Goal: Task Accomplishment & Management: Manage account settings

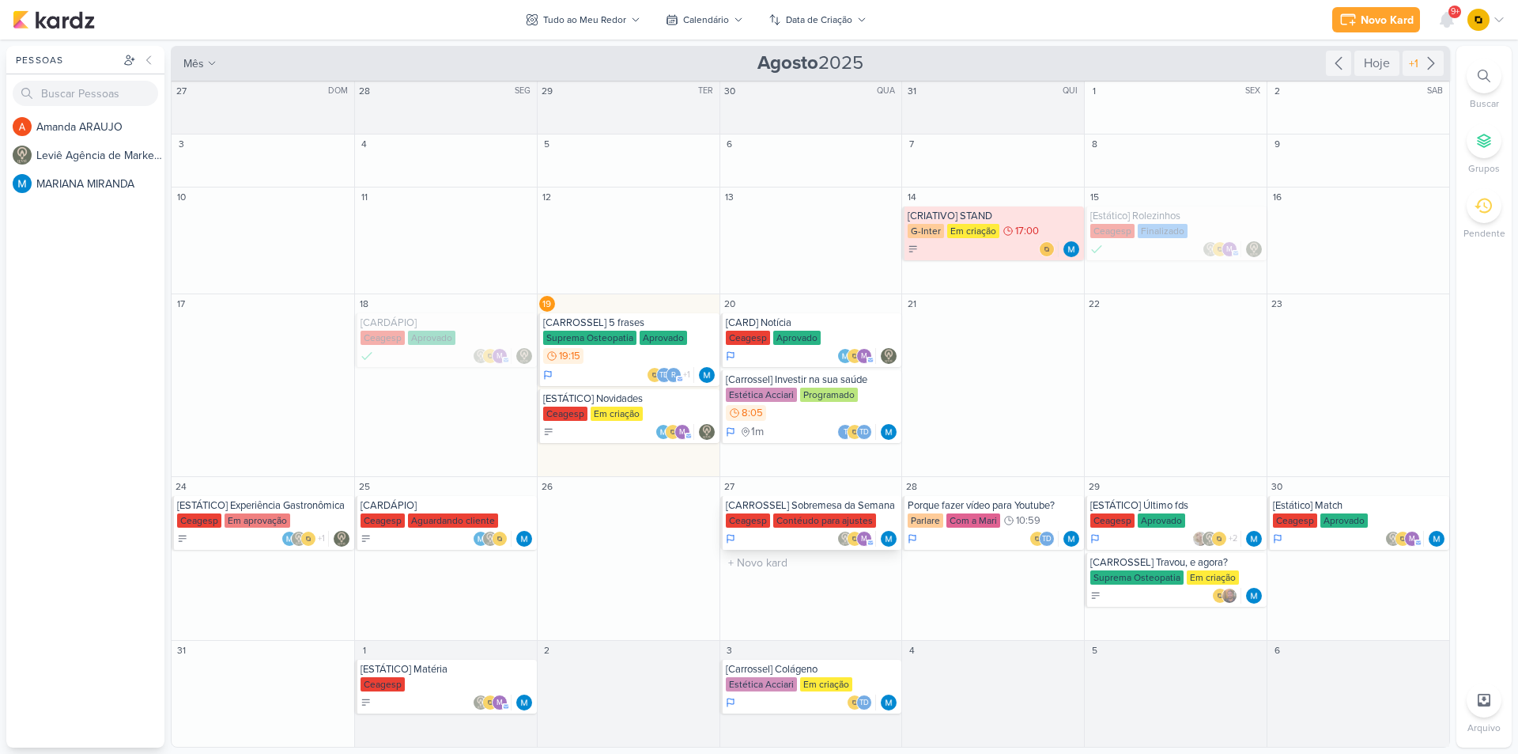
click at [805, 497] on div "[CARROSSEL] Sobremesa da Semana [GEOGRAPHIC_DATA] Contéudo para ajustes m" at bounding box center [811, 523] width 182 height 54
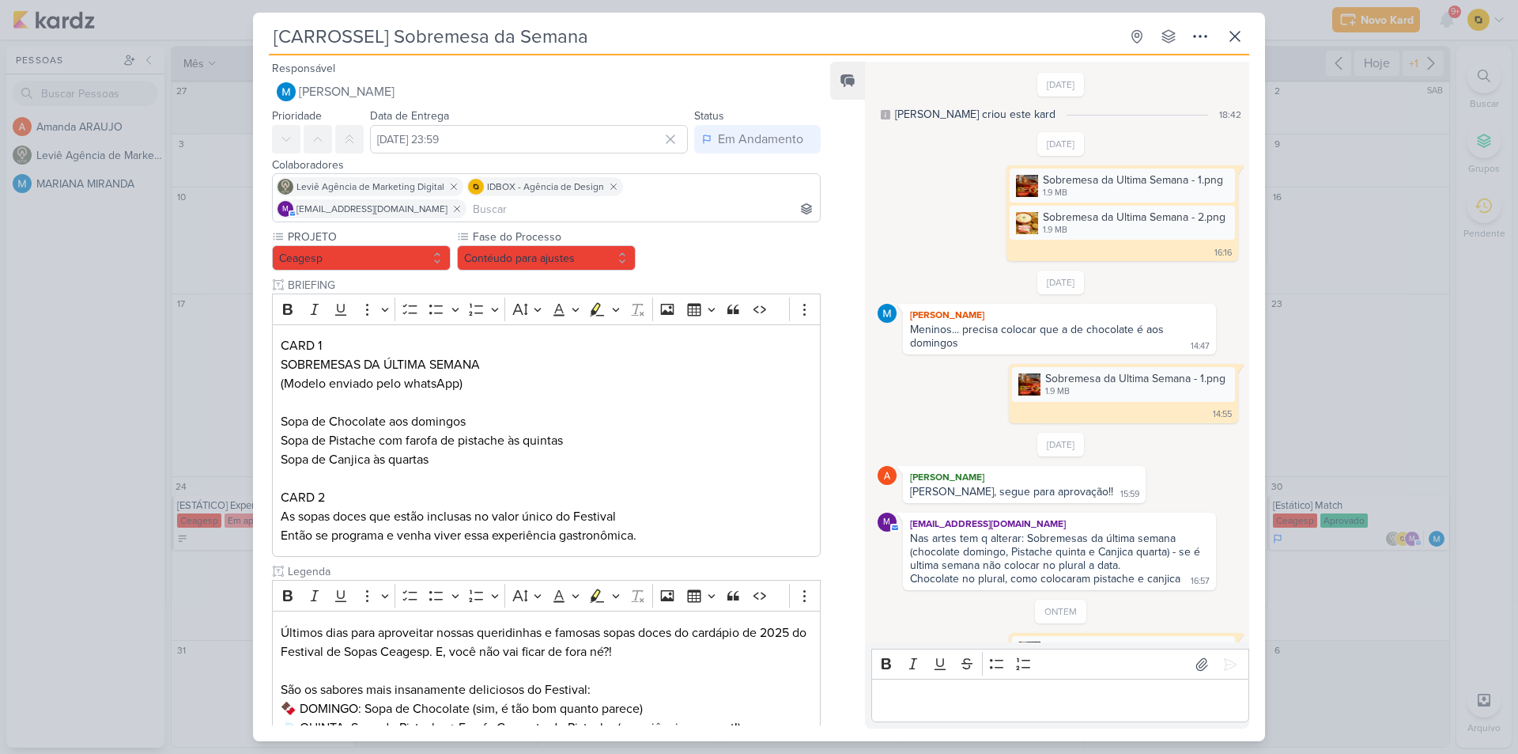
scroll to position [115, 0]
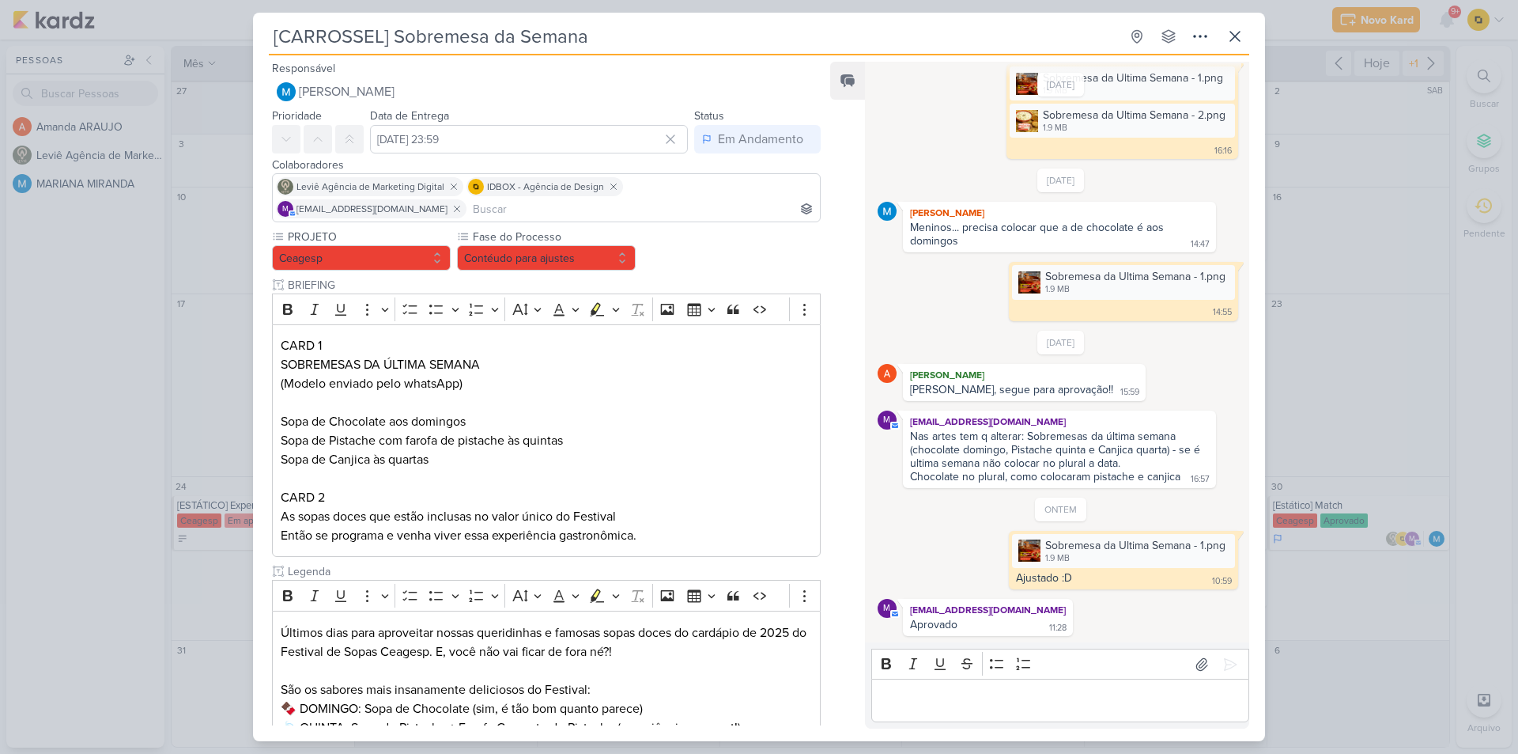
click at [1310, 475] on div "[CARROSSEL] Sobremesa da Semana Criado por MARIANA" at bounding box center [759, 377] width 1518 height 754
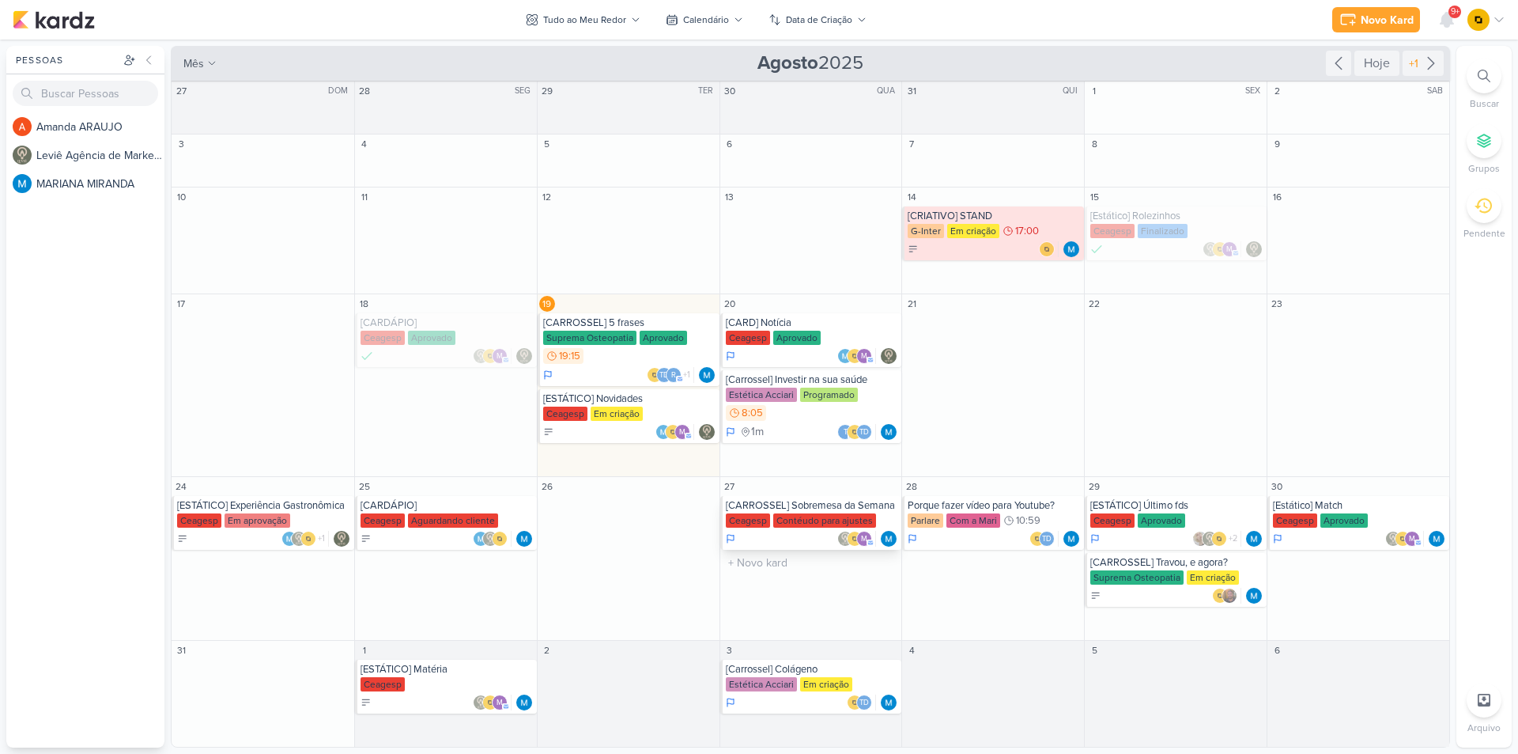
click at [799, 535] on div "m" at bounding box center [812, 539] width 173 height 16
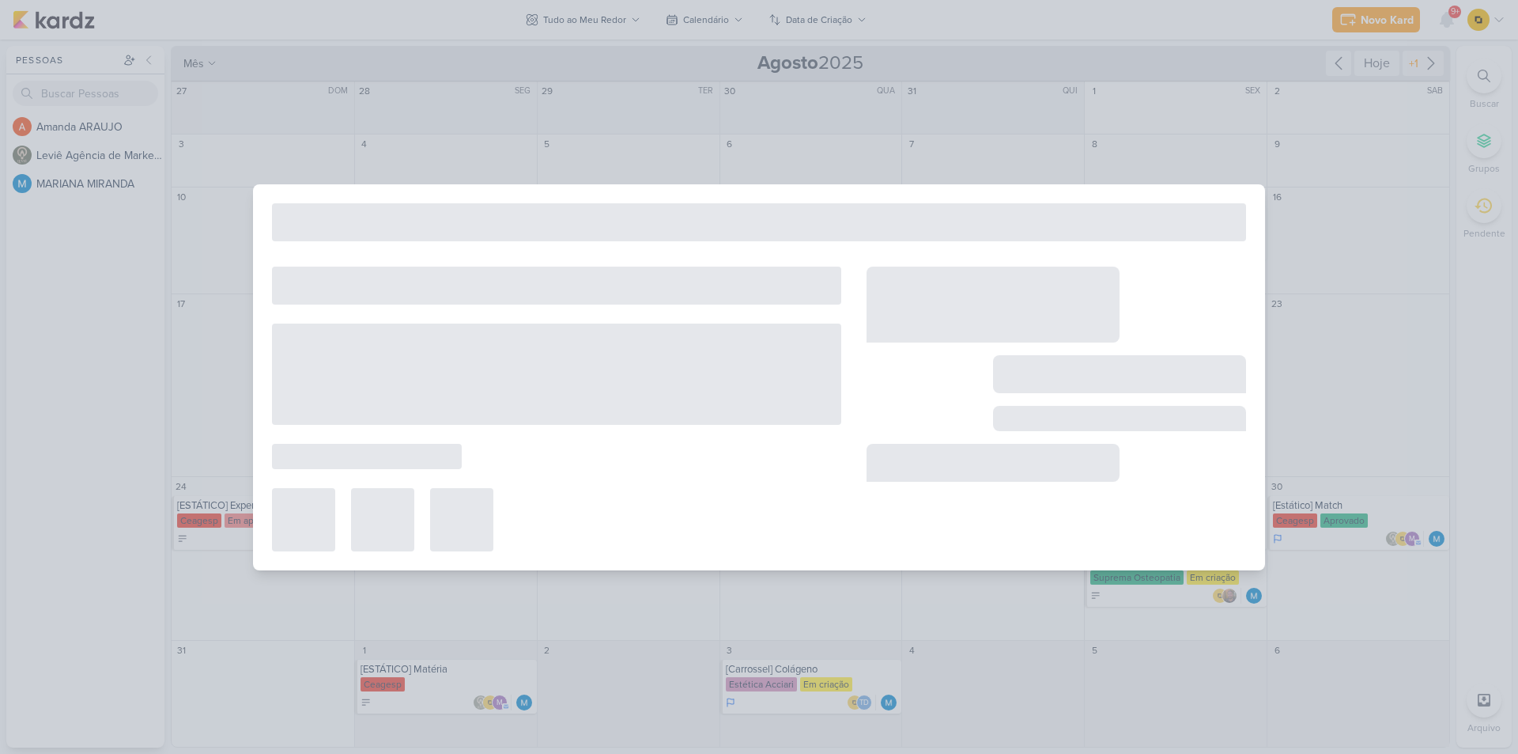
click at [1321, 458] on div at bounding box center [759, 377] width 1518 height 754
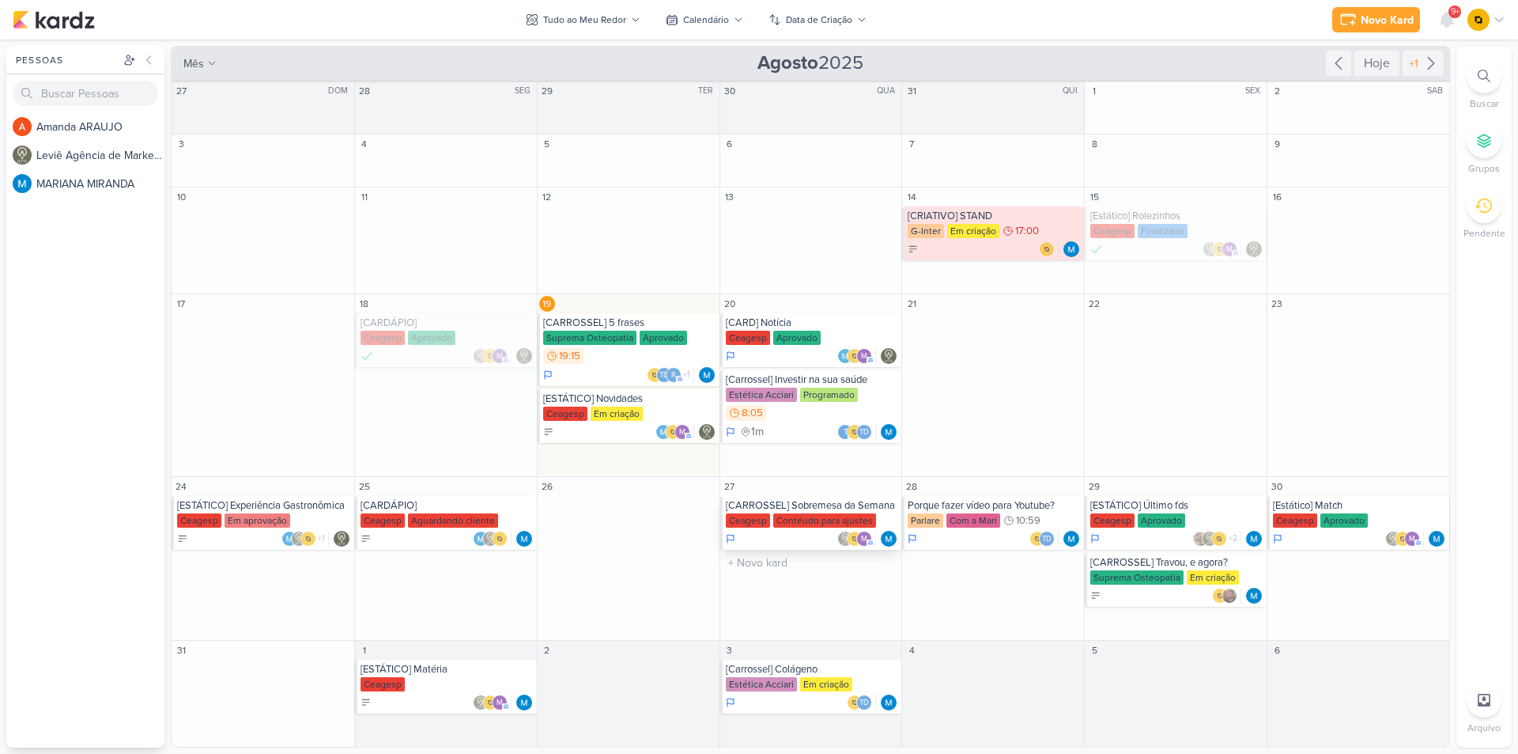
click at [844, 534] on img at bounding box center [845, 539] width 16 height 16
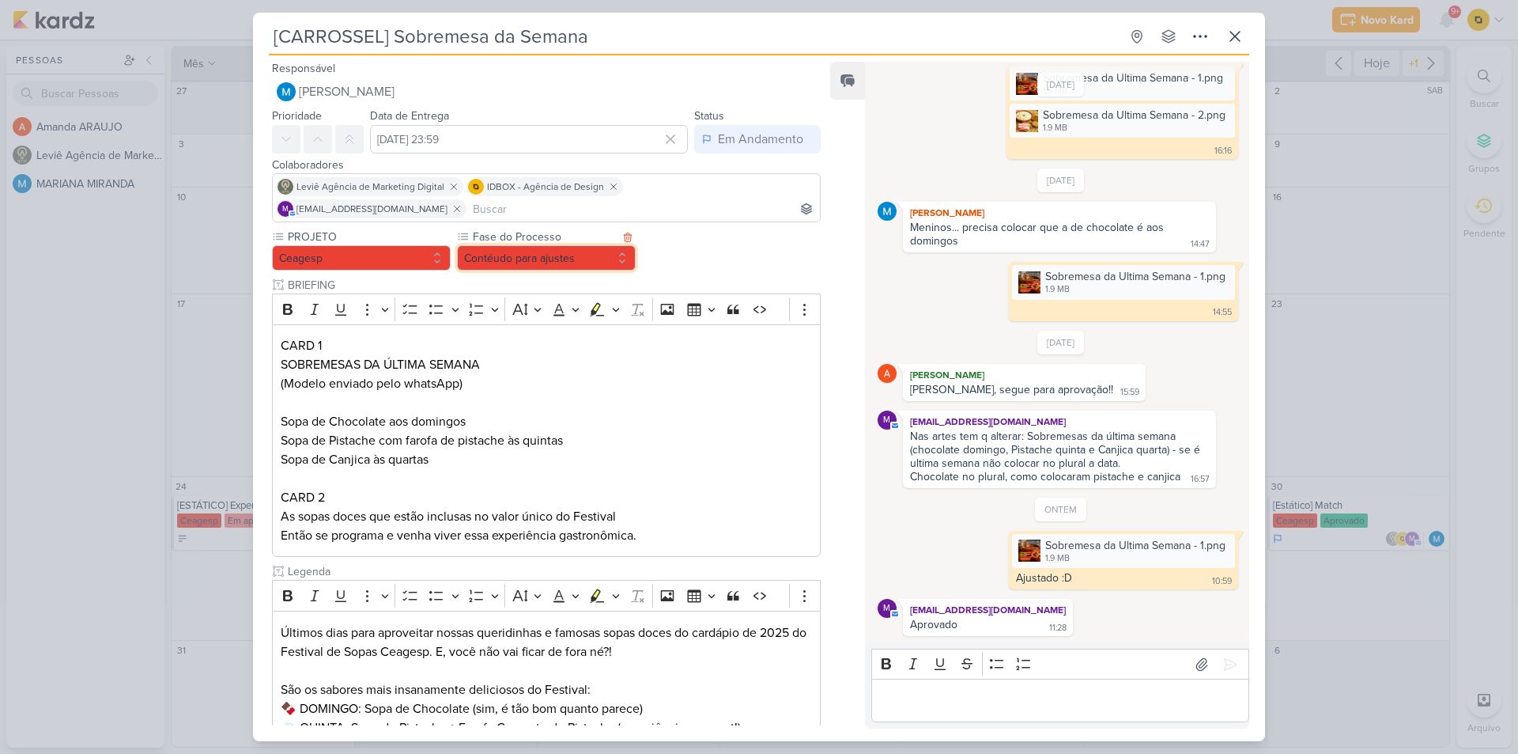
click at [611, 245] on button "Contéudo para ajustes" at bounding box center [546, 257] width 179 height 25
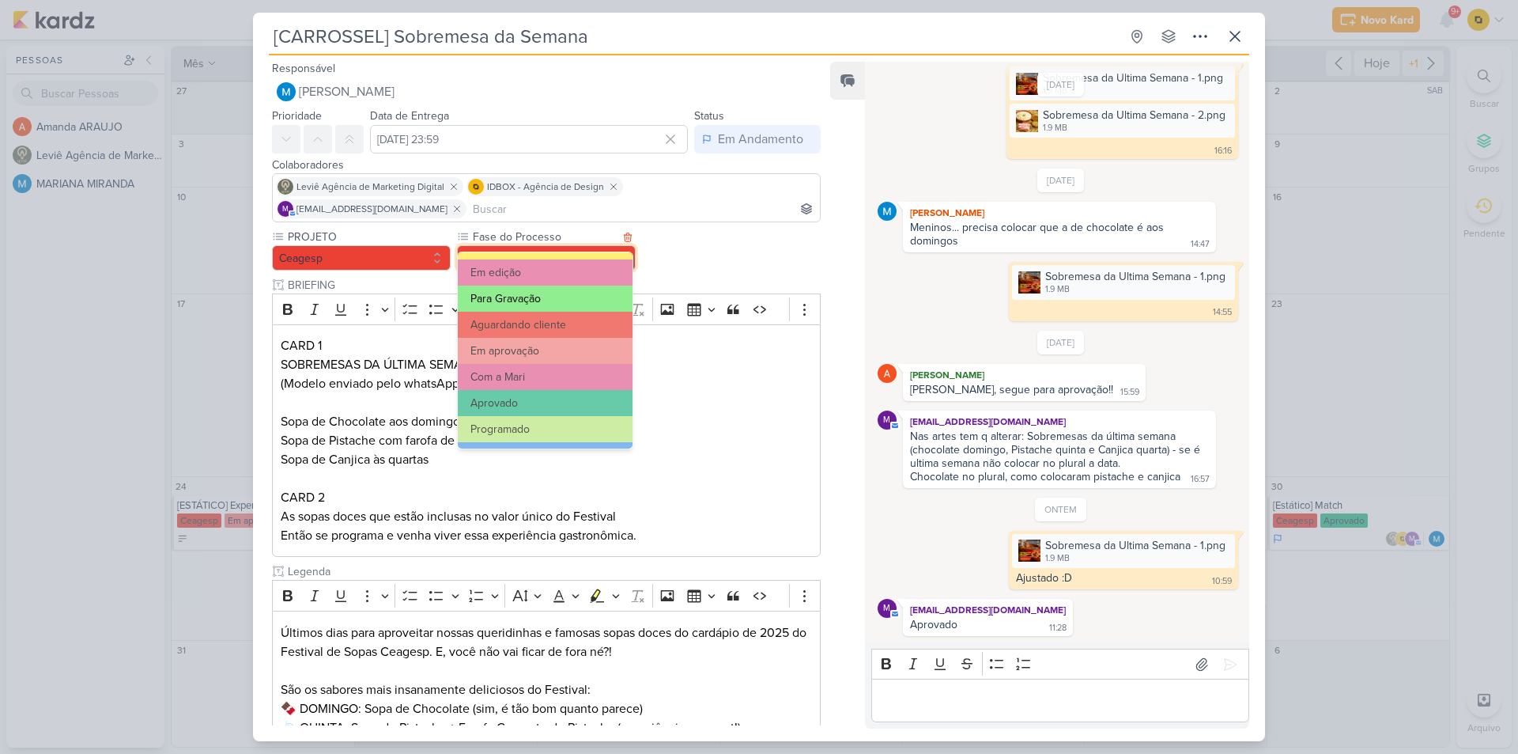
scroll to position [153, 0]
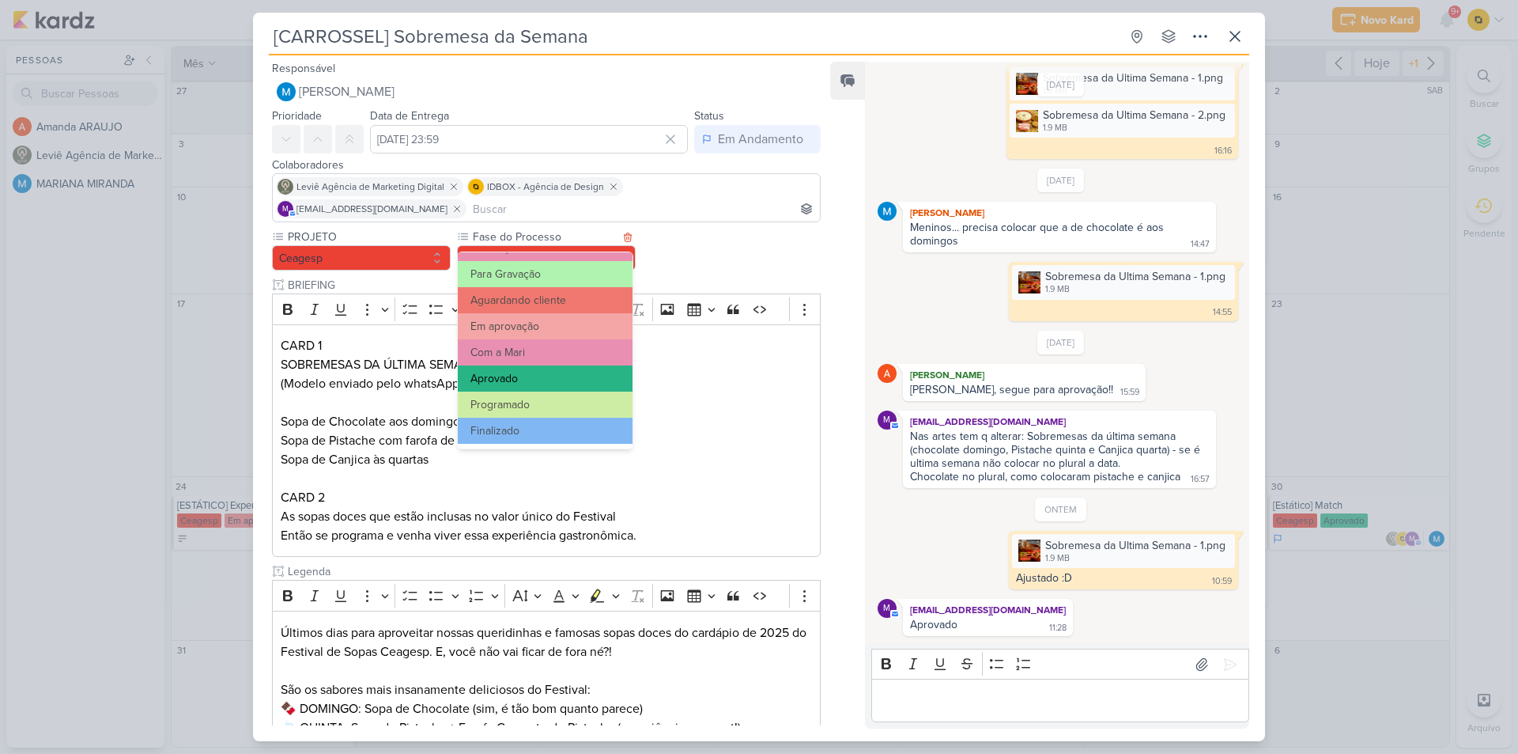
click at [539, 387] on button "Aprovado" at bounding box center [545, 378] width 175 height 26
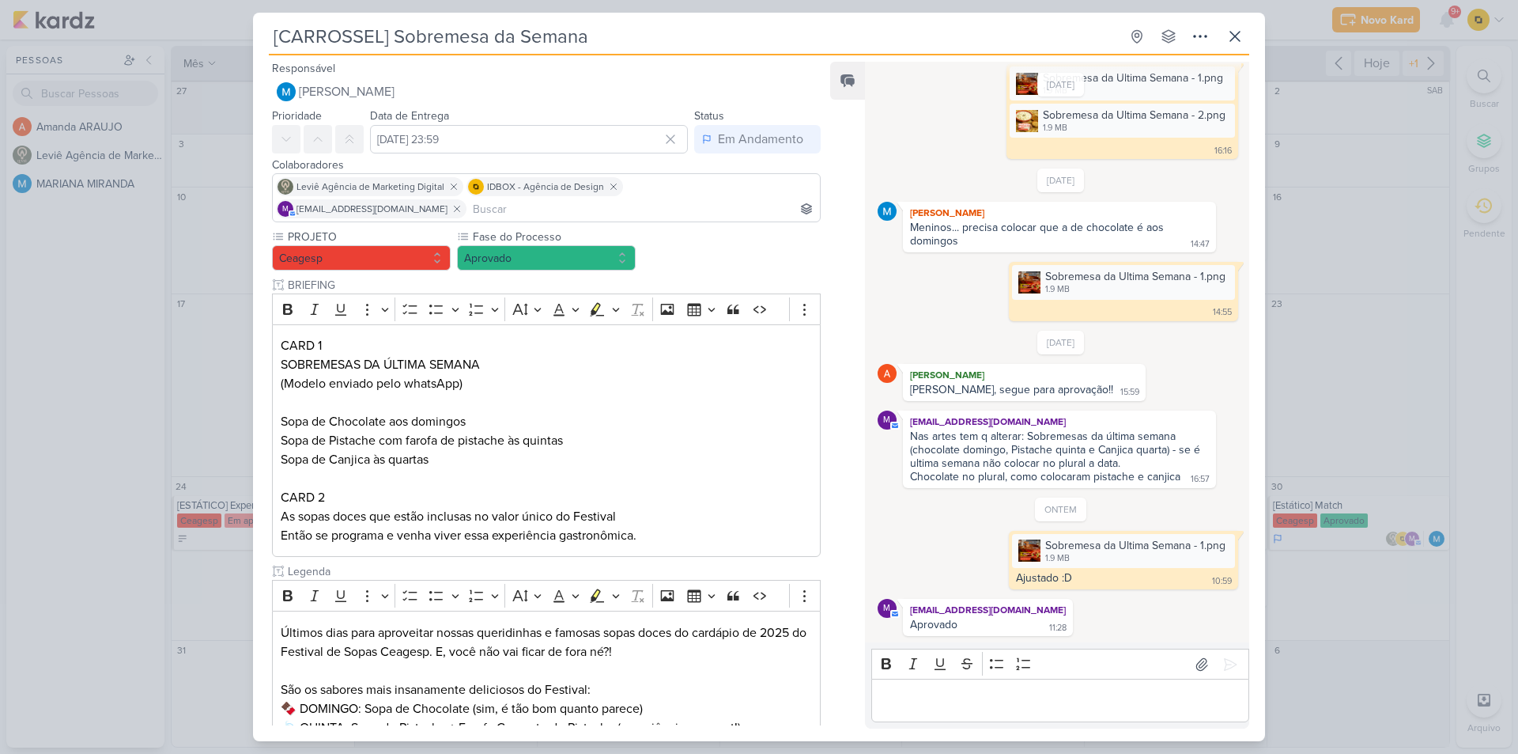
click at [1371, 580] on div "[CARROSSEL] Sobremesa da Semana Criado por MARIANA" at bounding box center [759, 377] width 1518 height 754
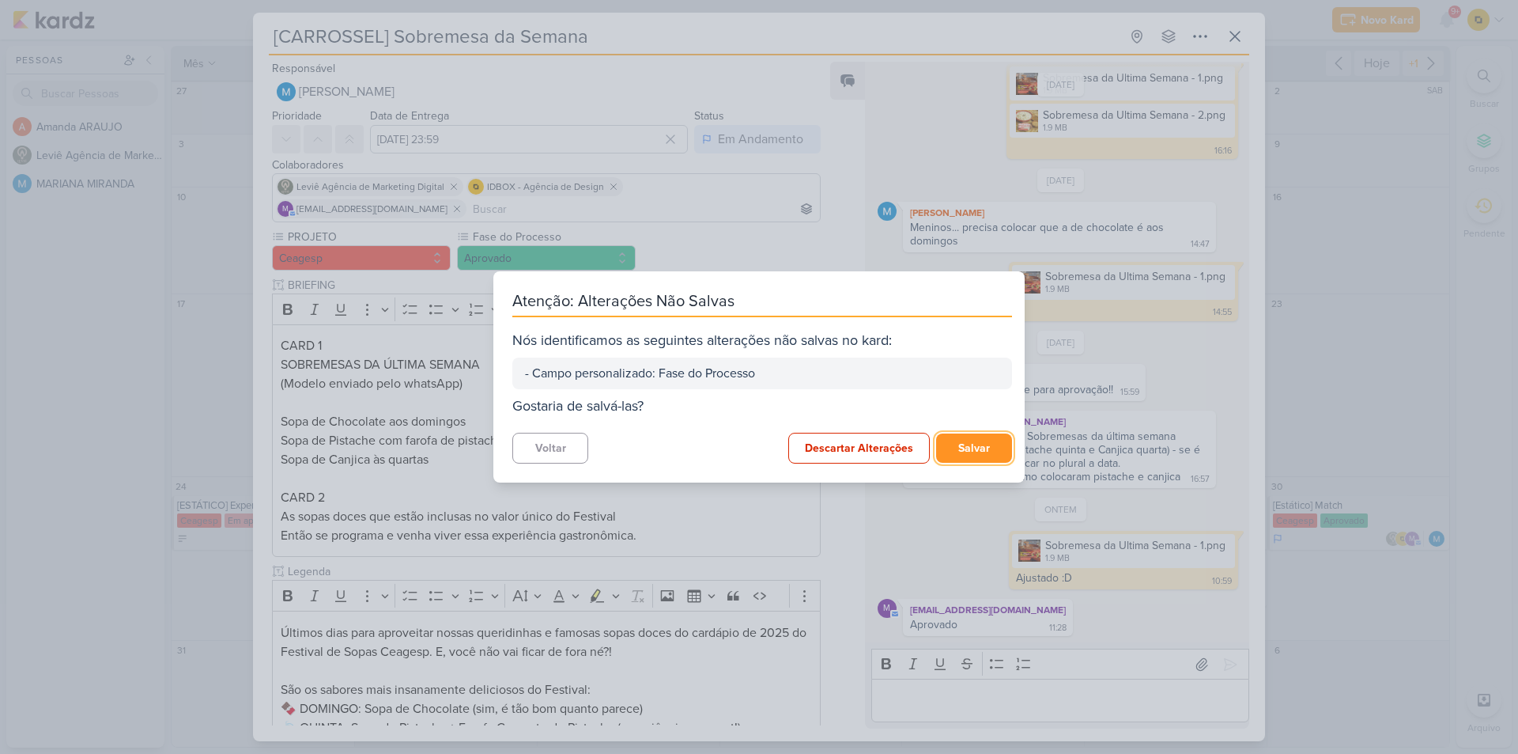
click at [970, 450] on button "Salvar" at bounding box center [974, 447] width 76 height 29
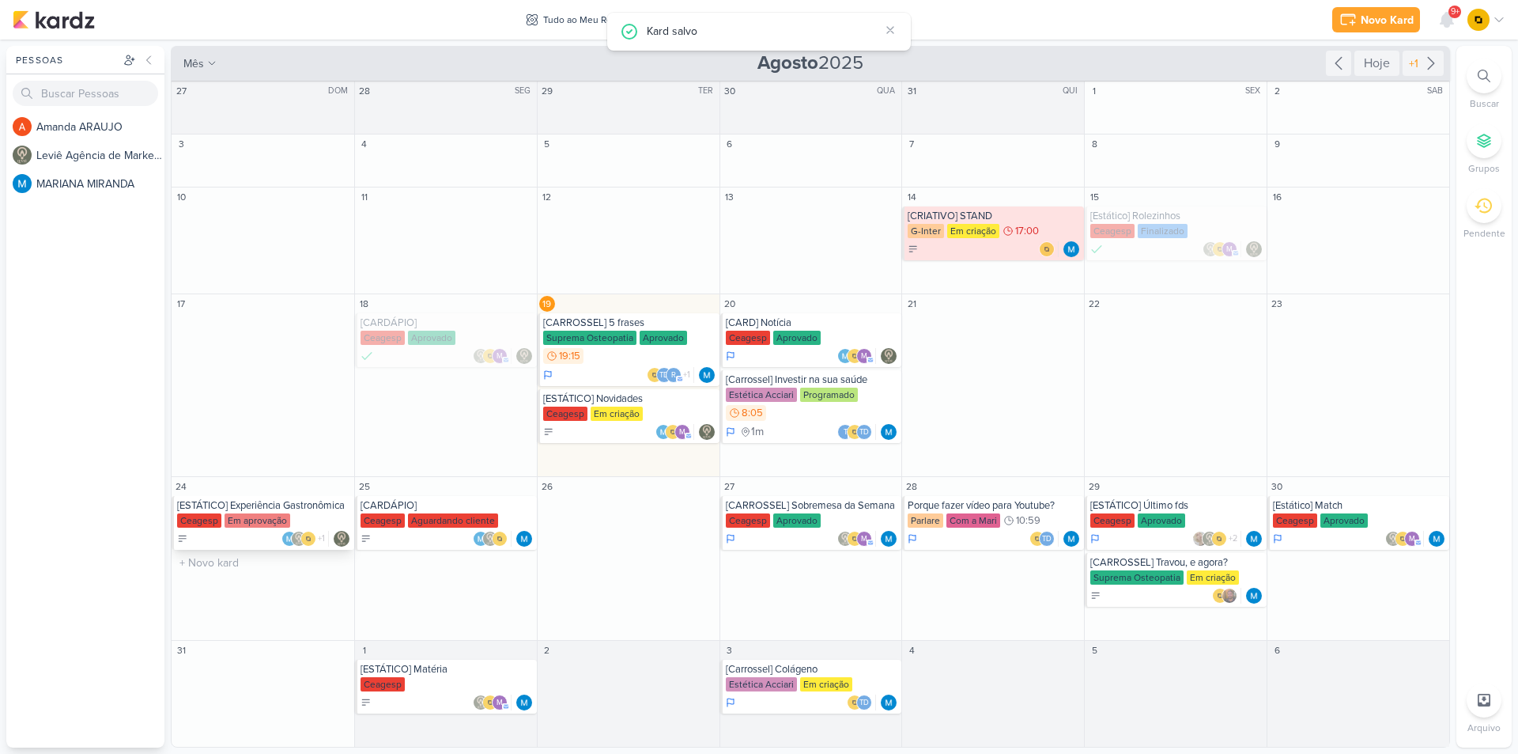
click at [292, 516] on div "Ceagesp Em aprovação" at bounding box center [264, 521] width 174 height 16
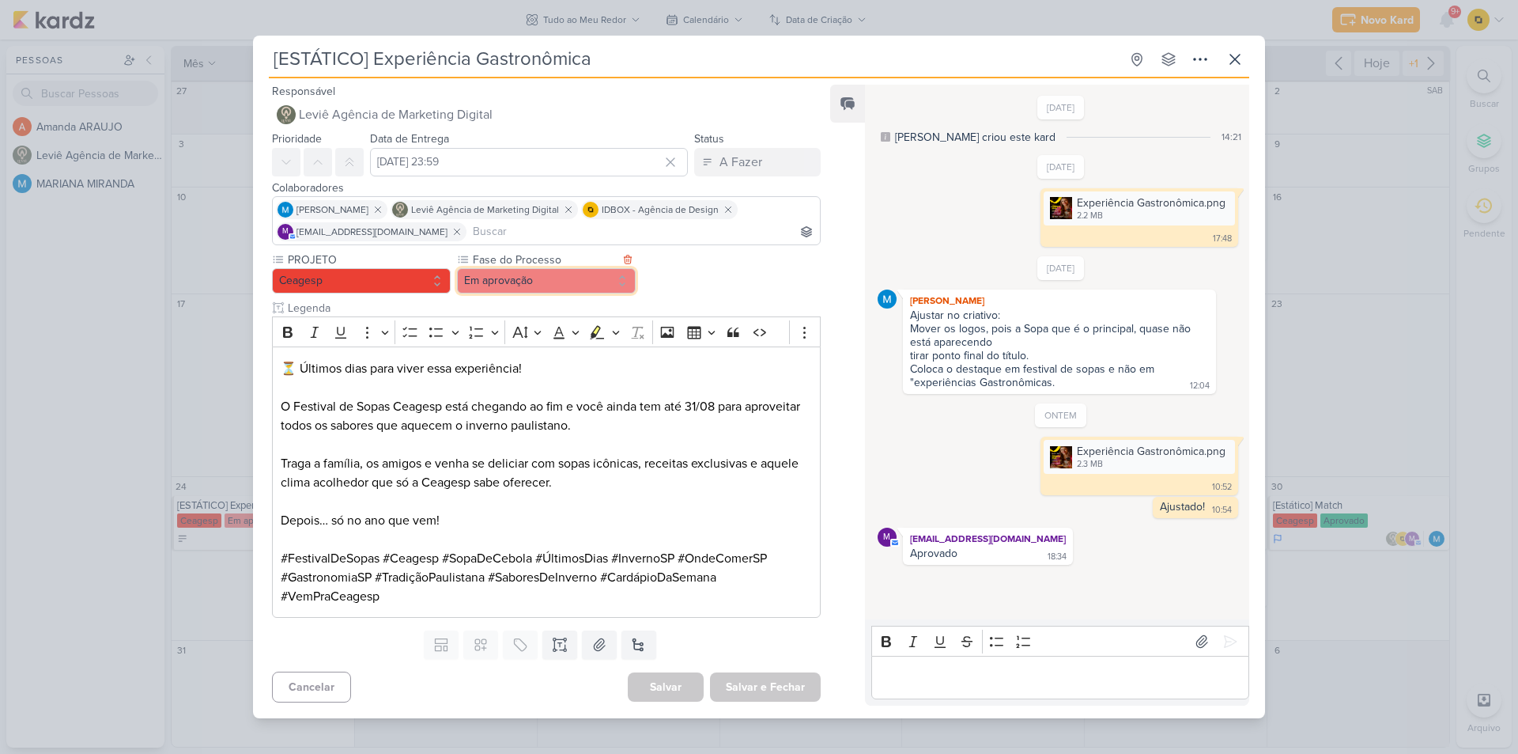
click at [558, 280] on button "Em aprovação" at bounding box center [546, 280] width 179 height 25
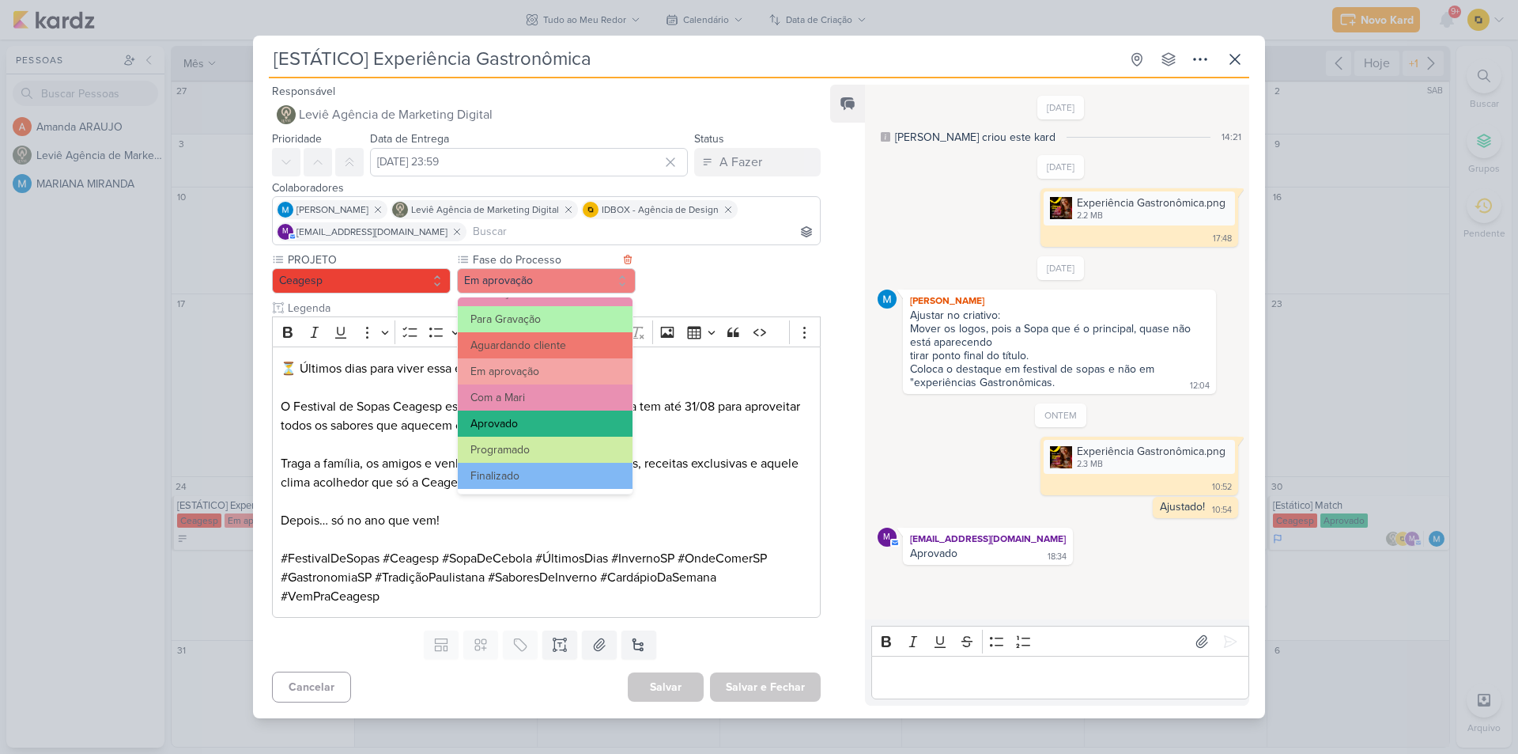
click at [528, 421] on button "Aprovado" at bounding box center [545, 423] width 175 height 26
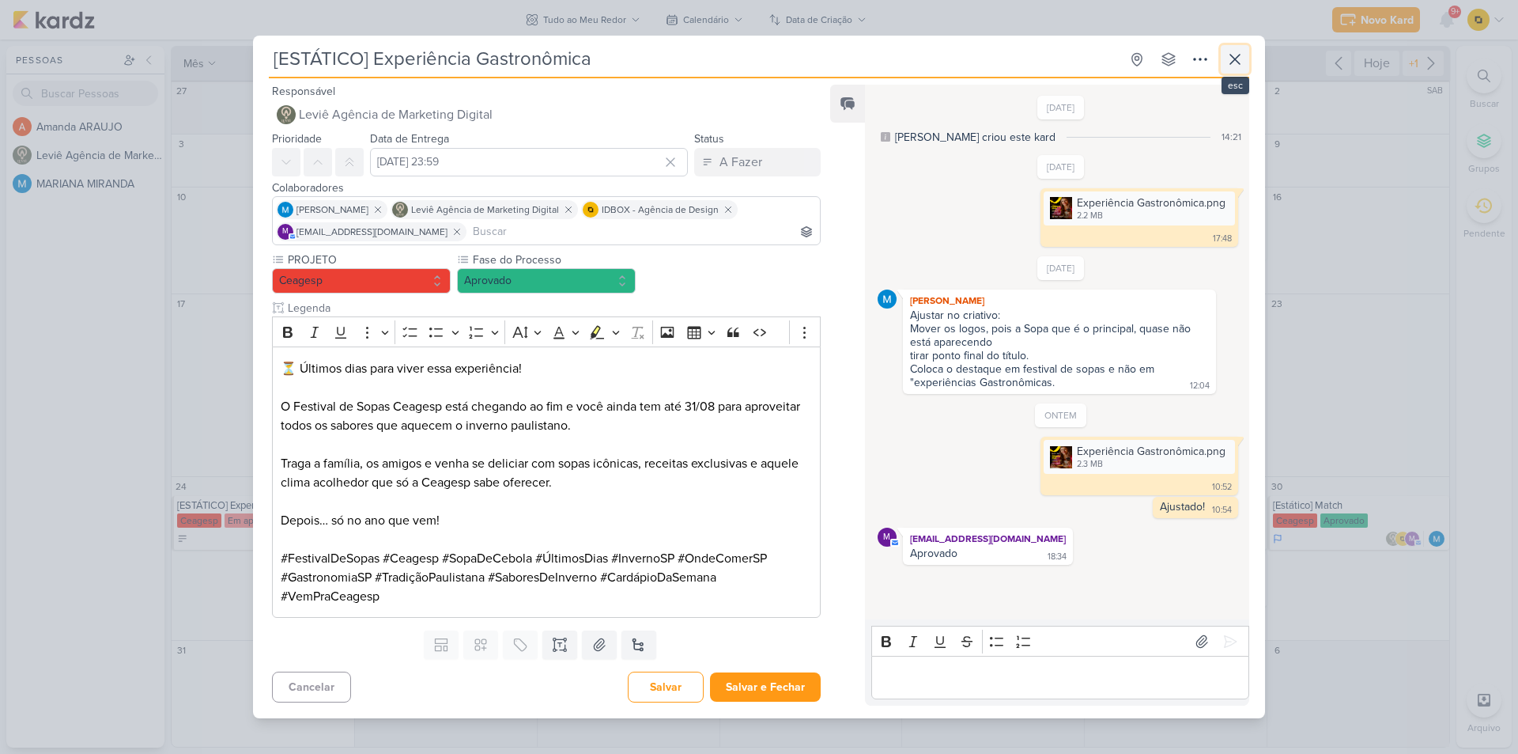
click at [1235, 59] on icon at bounding box center [1235, 59] width 9 height 9
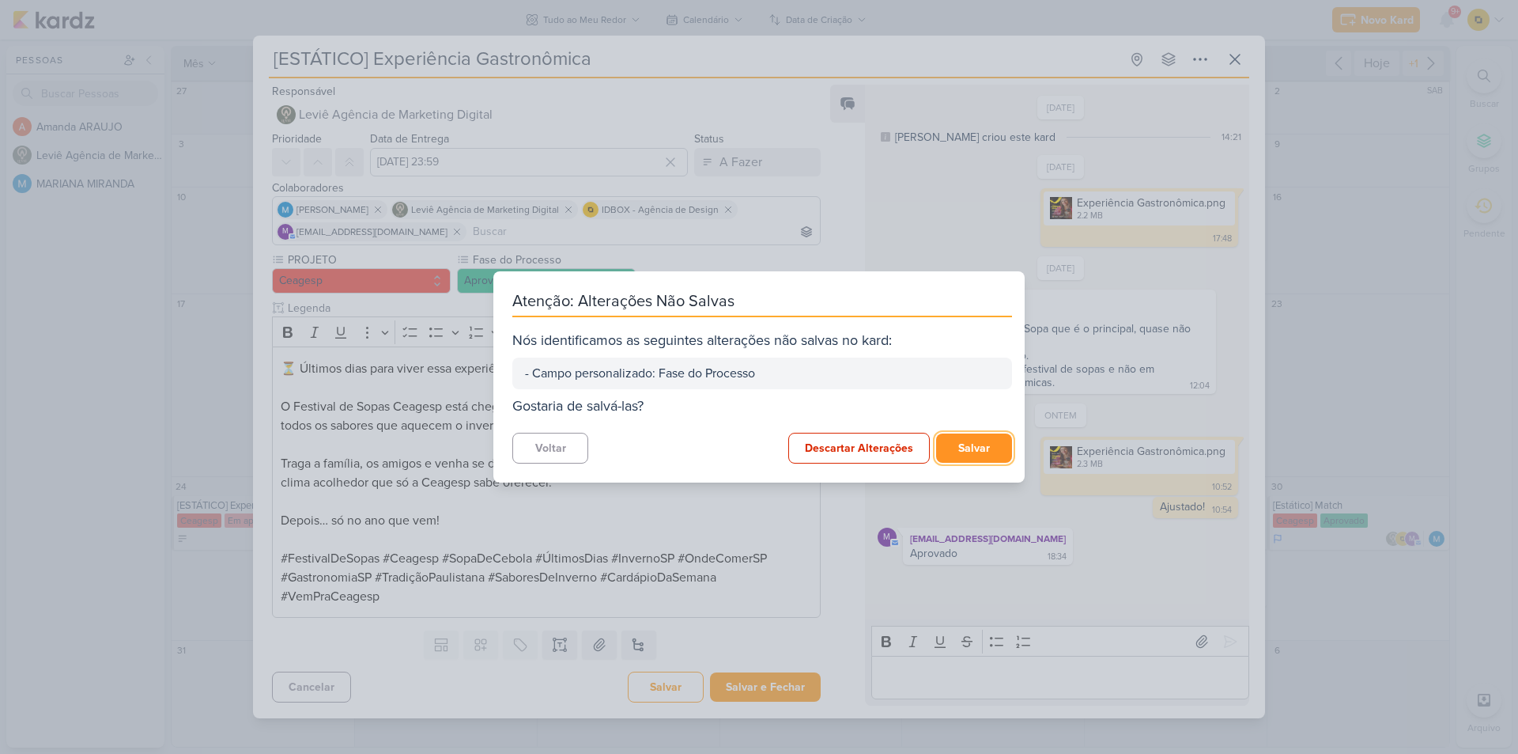
click at [978, 444] on button "Salvar" at bounding box center [974, 447] width 76 height 29
